Goal: Information Seeking & Learning: Learn about a topic

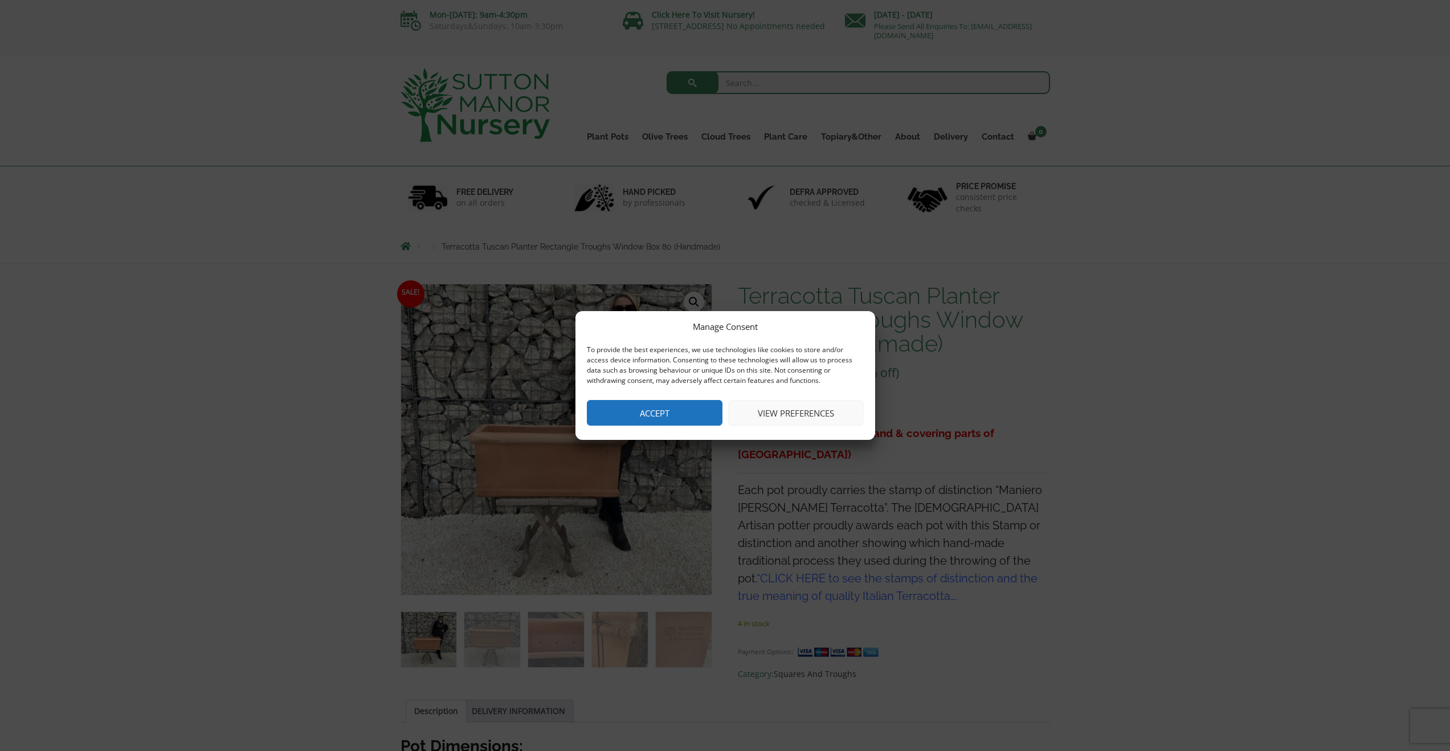
click at [688, 407] on button "Accept" at bounding box center [655, 413] width 136 height 26
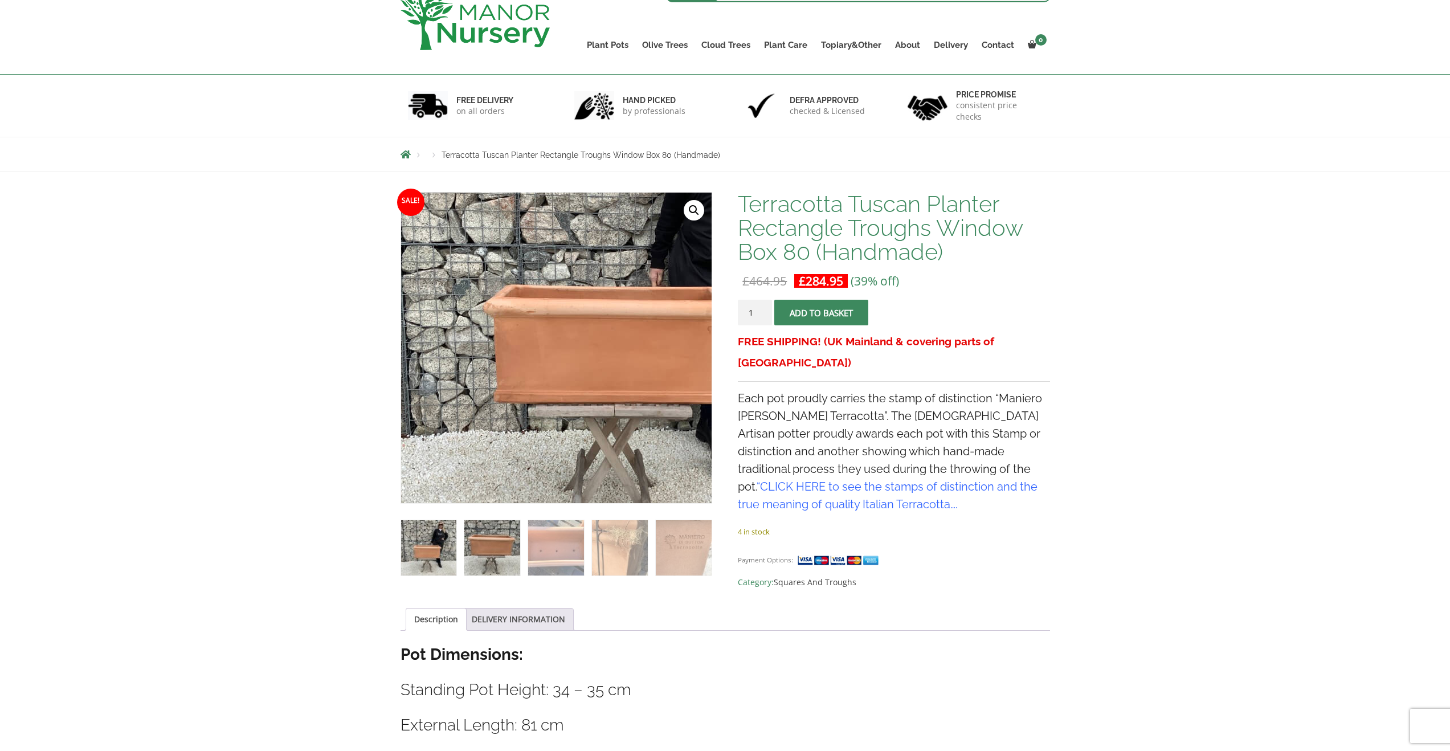
scroll to position [112, 0]
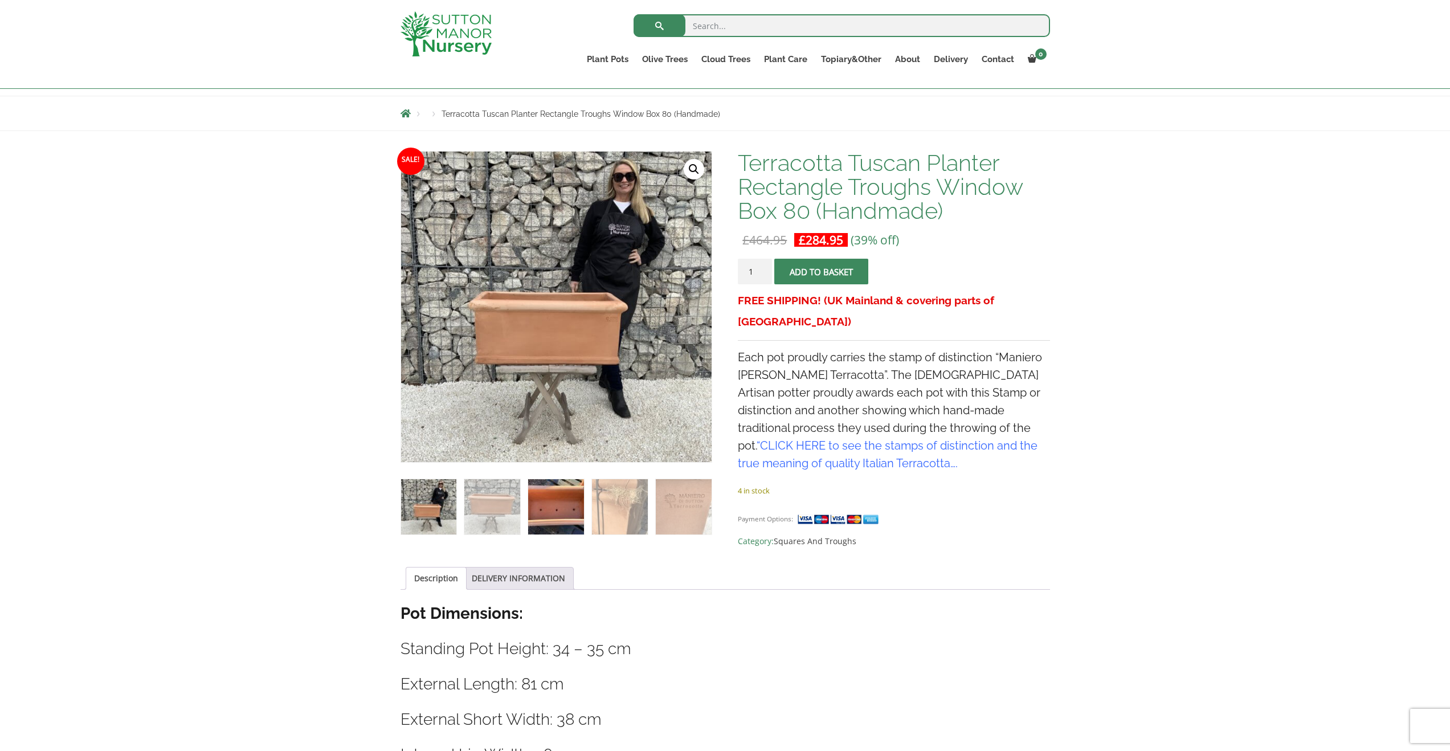
click at [560, 509] on img at bounding box center [555, 506] width 55 height 55
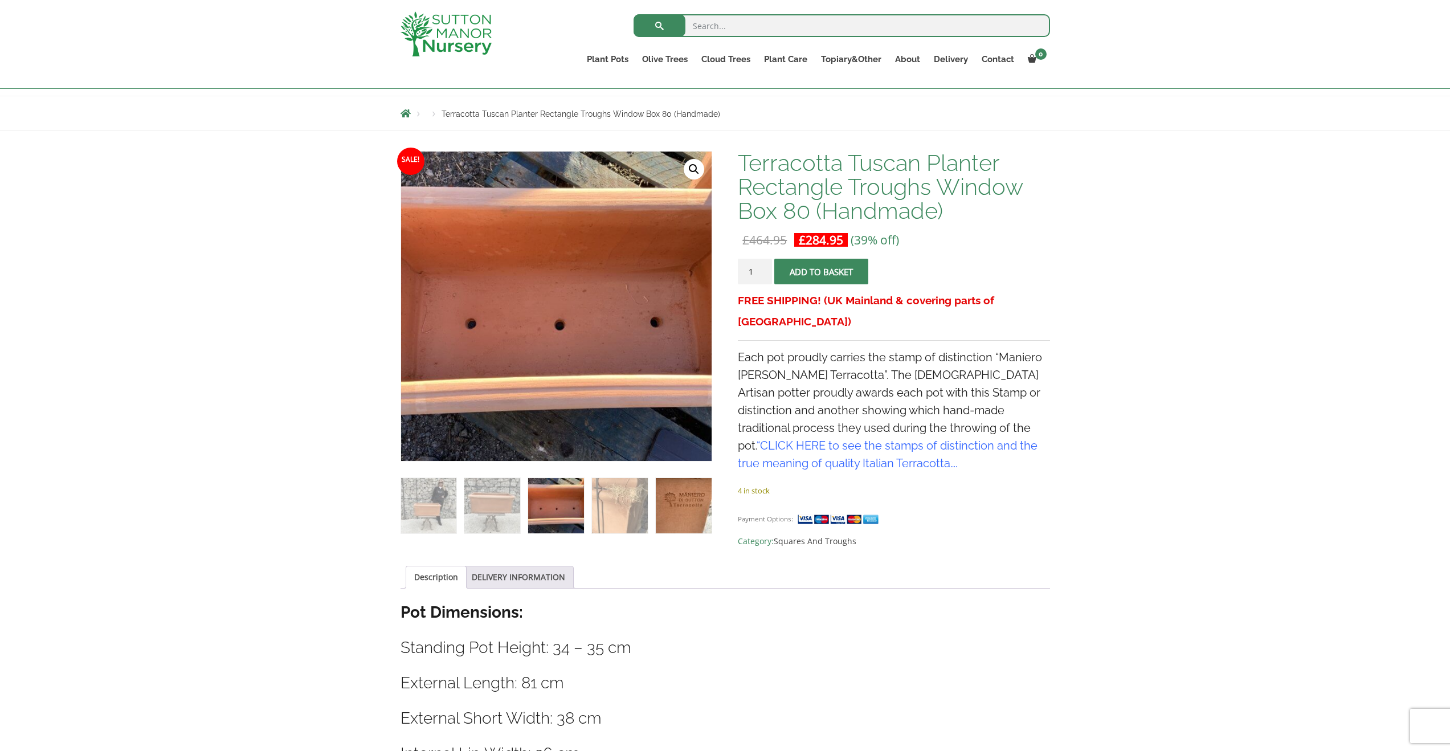
click at [666, 508] on img at bounding box center [683, 505] width 55 height 55
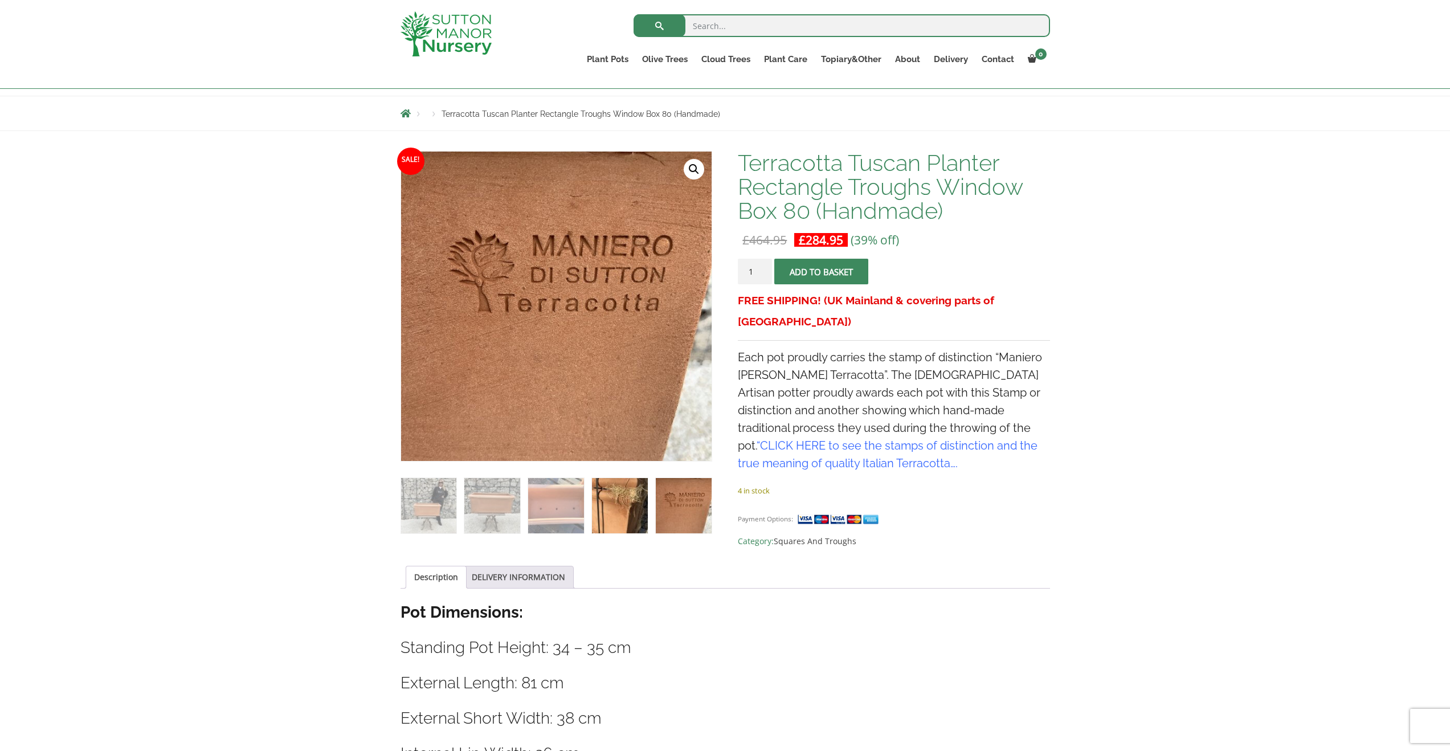
click at [606, 513] on img at bounding box center [619, 505] width 55 height 55
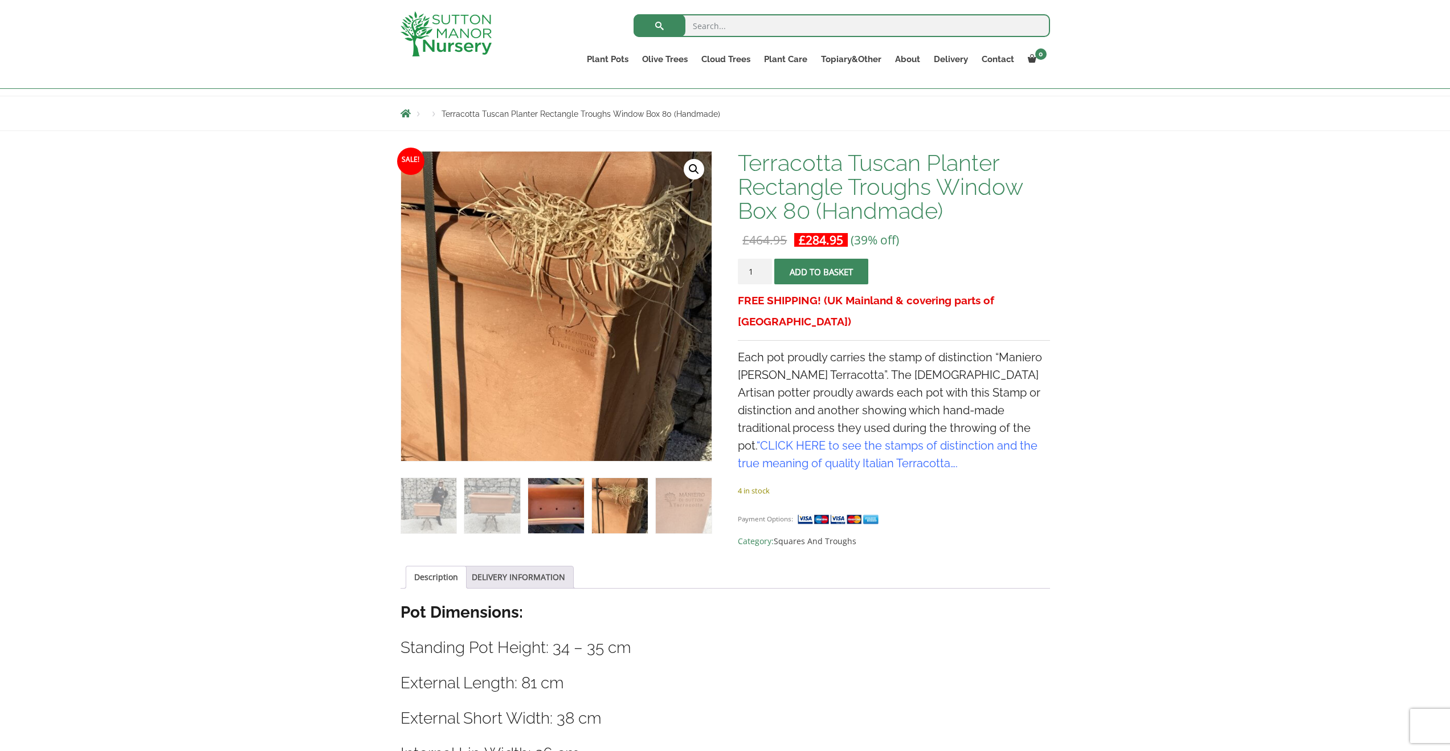
click at [537, 504] on img at bounding box center [555, 505] width 55 height 55
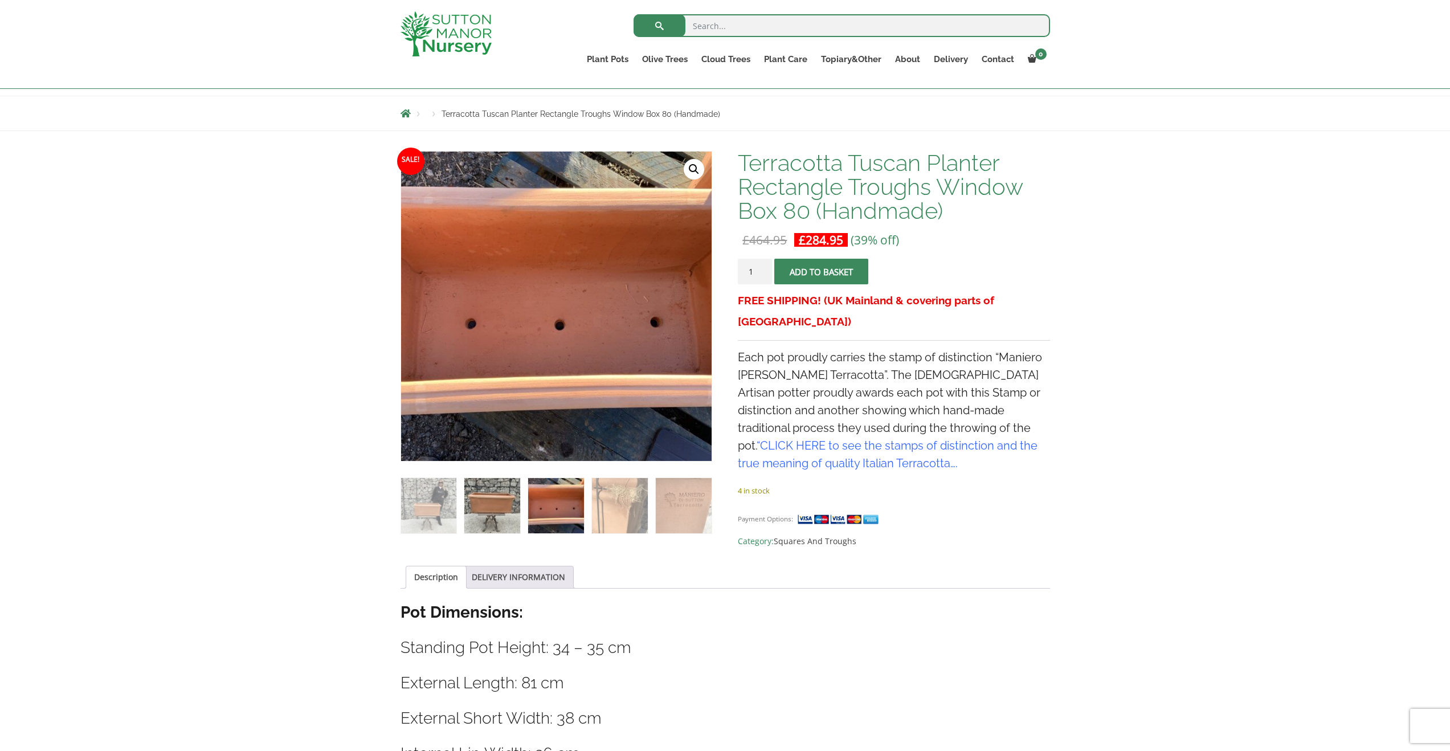
click at [494, 505] on img at bounding box center [491, 505] width 55 height 55
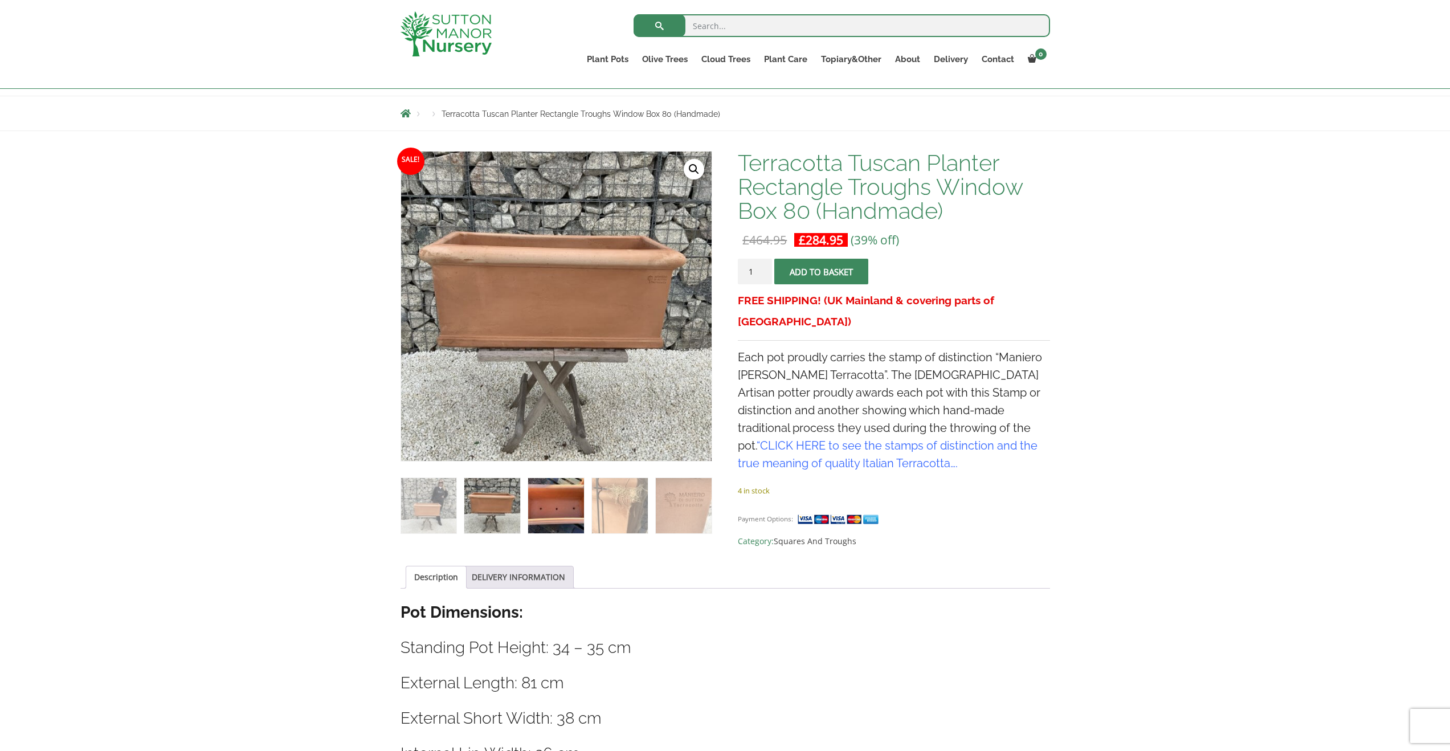
click at [576, 491] on img at bounding box center [555, 505] width 55 height 55
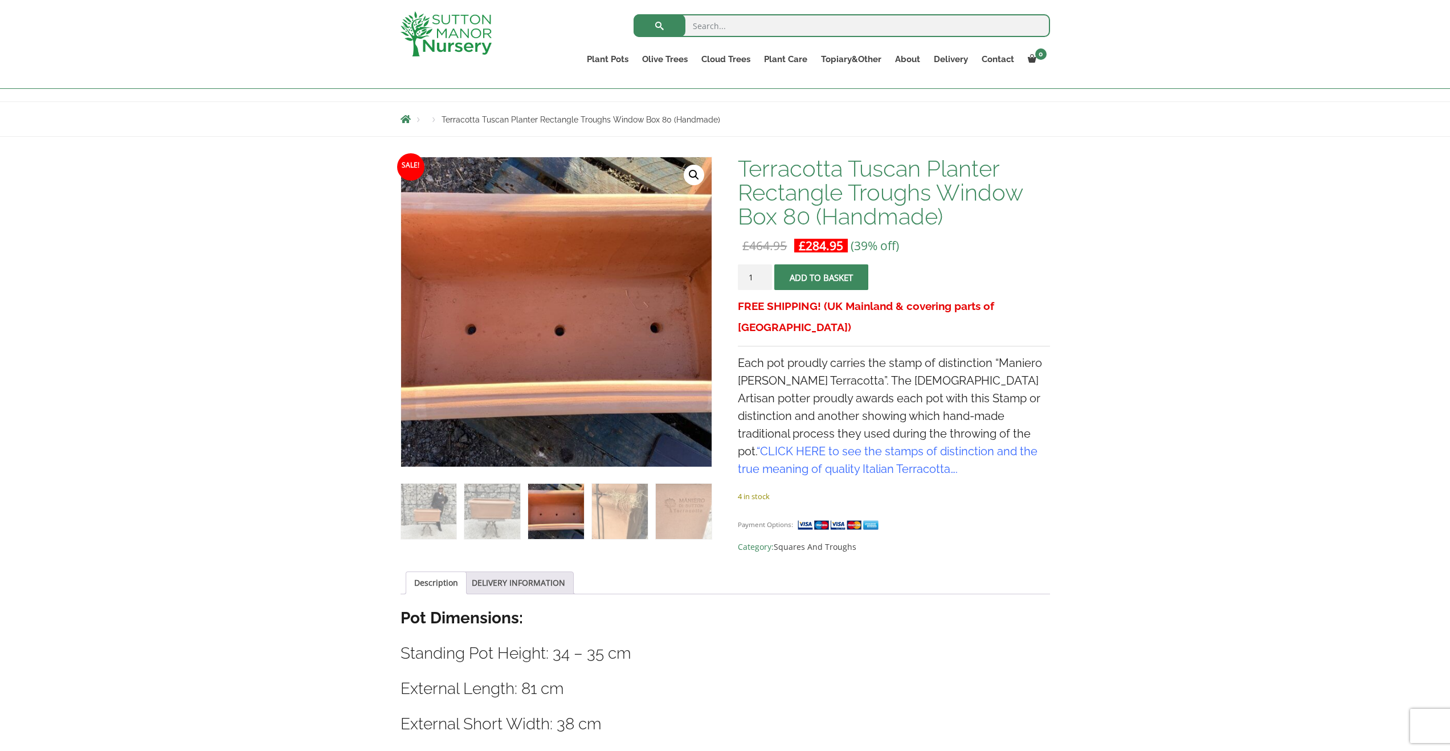
scroll to position [106, 0]
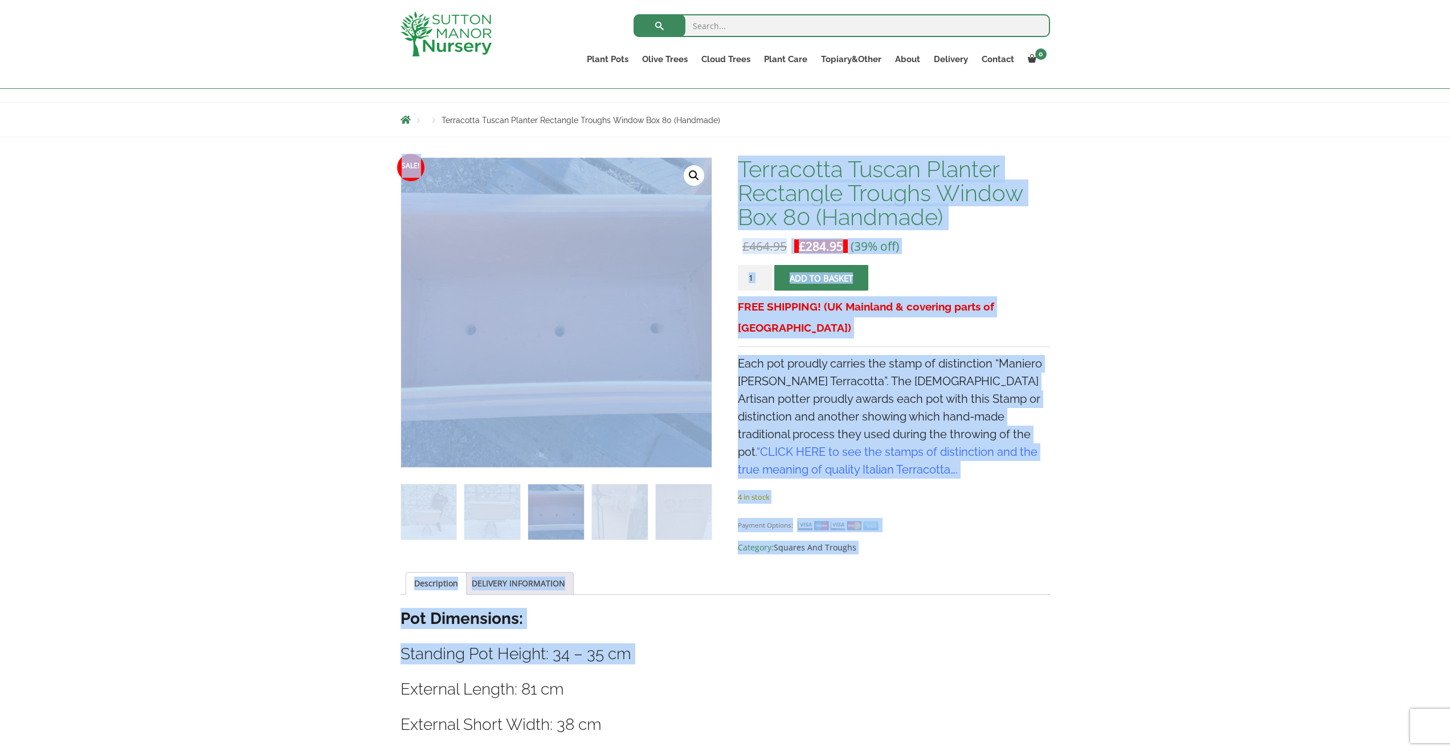
drag, startPoint x: 450, startPoint y: 683, endPoint x: 579, endPoint y: 672, distance: 129.8
click at [578, 672] on div "Sale! 🔍 Terracotta Tuscan Planter Rectangle Troughs Window Box 80 (Handmade) £ …" at bounding box center [725, 698] width 1450 height 1123
click at [582, 672] on div "Description Pot Dimensions: Standing Pot Height: 34 – 35 cm External Length: 81…" at bounding box center [726, 746] width 650 height 276
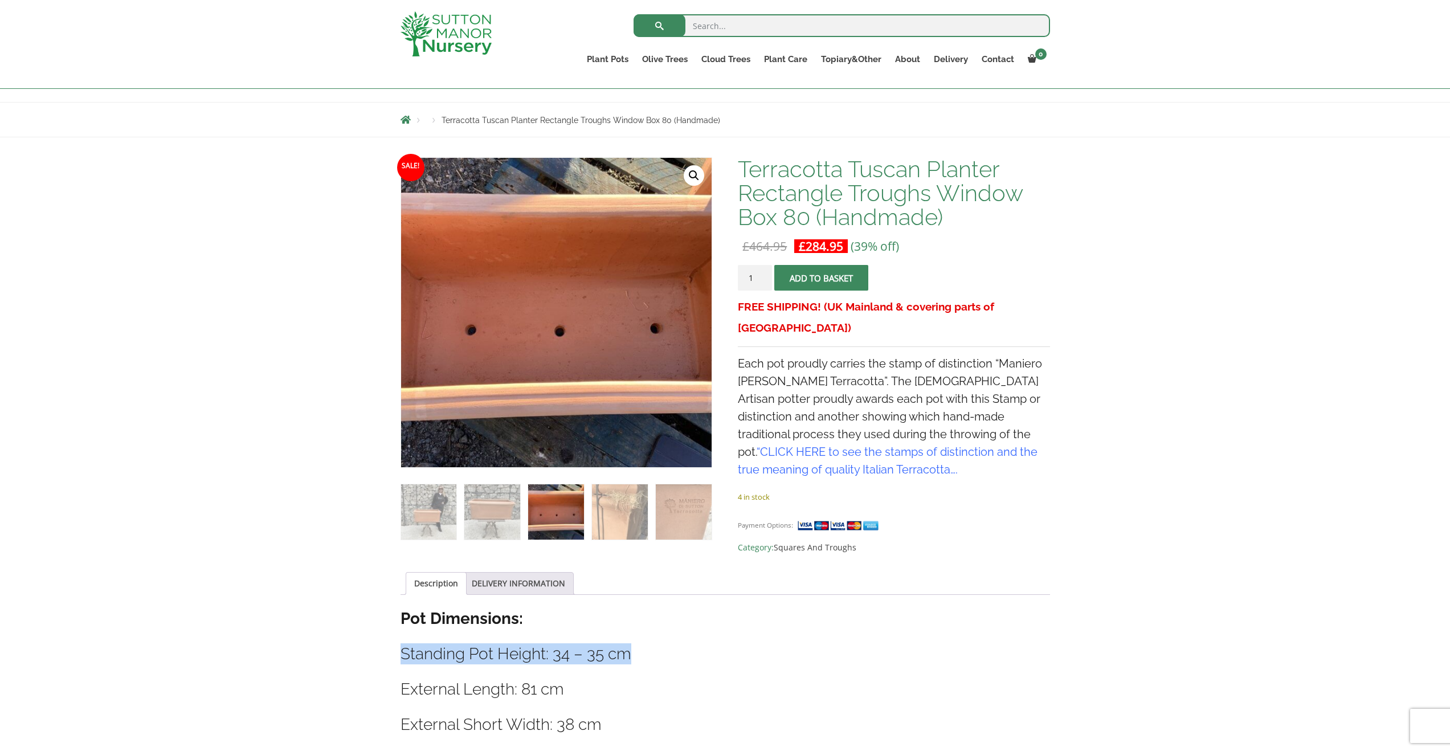
drag, startPoint x: 636, startPoint y: 653, endPoint x: 392, endPoint y: 663, distance: 244.2
click at [392, 663] on div "Sale! 🔍 Terracotta Tuscan Planter Rectangle Troughs Window Box 80 (Handmade) £ …" at bounding box center [725, 699] width 667 height 1100
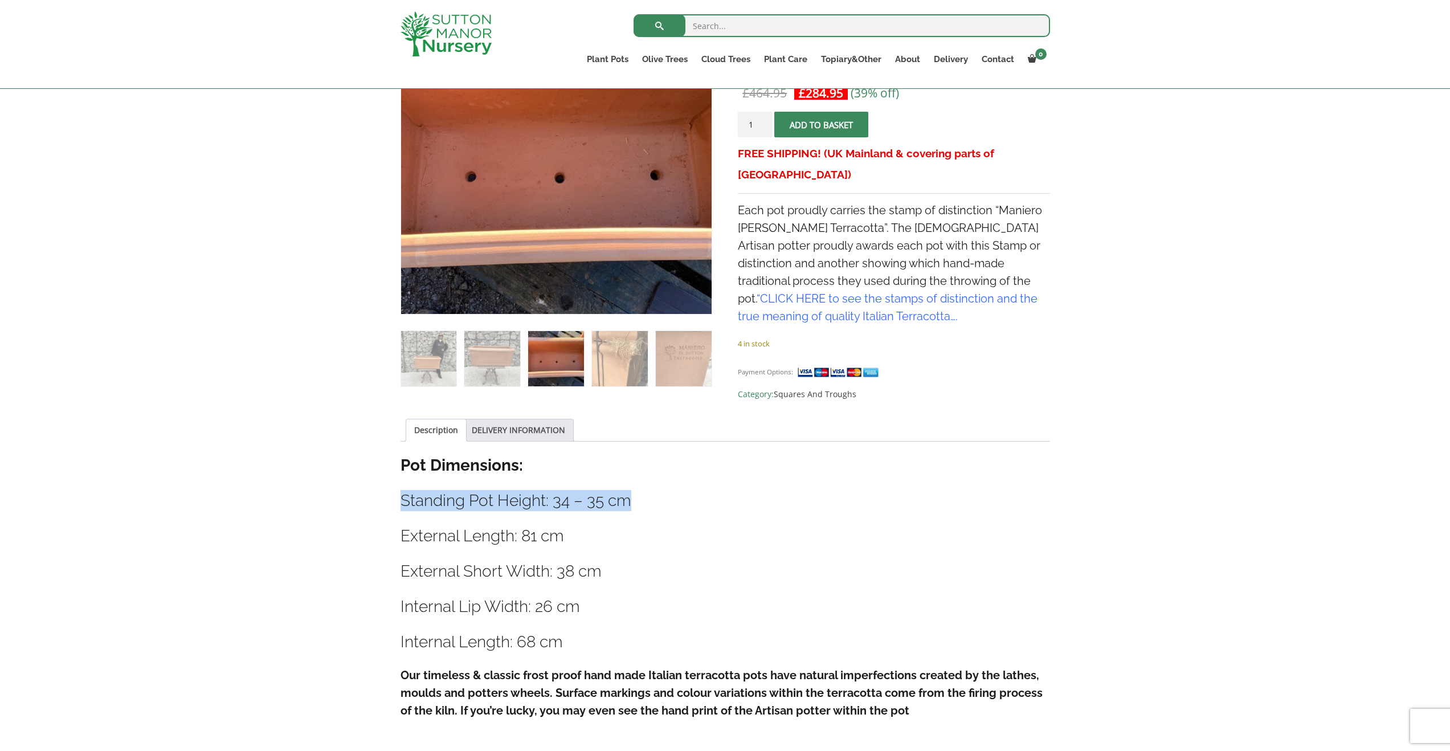
scroll to position [258, 0]
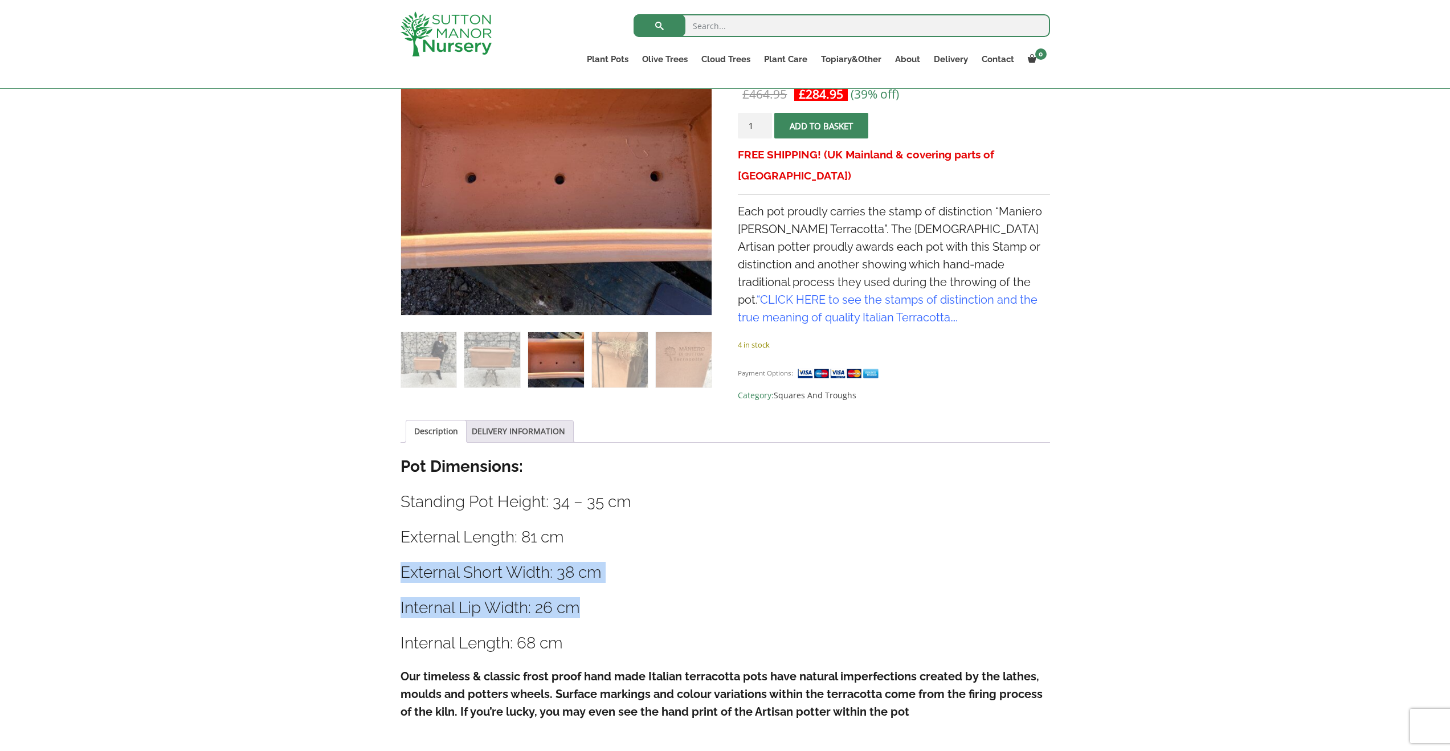
drag, startPoint x: 401, startPoint y: 573, endPoint x: 597, endPoint y: 601, distance: 198.0
click at [597, 601] on div "Description Pot Dimensions: Standing Pot Height: 34 – 35 cm External Length: 81…" at bounding box center [726, 594] width 650 height 276
click at [597, 601] on h3 "Internal Lip Width: 26 cm" at bounding box center [726, 607] width 650 height 21
drag, startPoint x: 602, startPoint y: 580, endPoint x: 393, endPoint y: 535, distance: 214.1
click at [393, 535] on div "Sale! 🔍 Terracotta Tuscan Planter Rectangle Troughs Window Box 80 (Handmade) £ …" at bounding box center [725, 547] width 667 height 1100
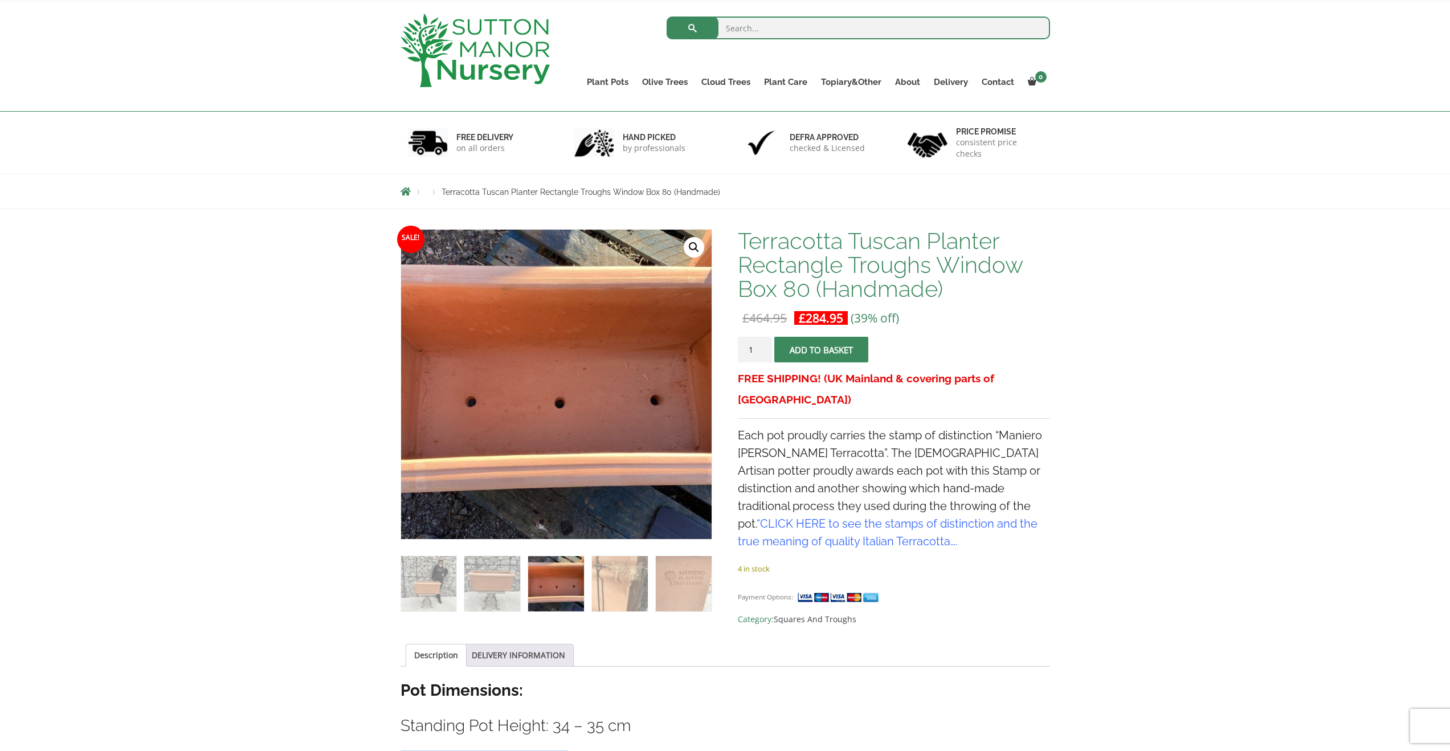
scroll to position [42, 0]
